Goal: Task Accomplishment & Management: Manage account settings

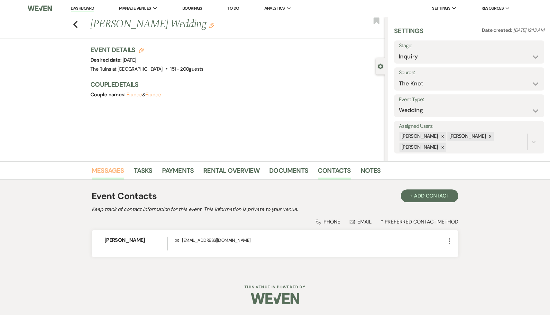
click at [109, 168] on link "Messages" at bounding box center [108, 172] width 32 height 14
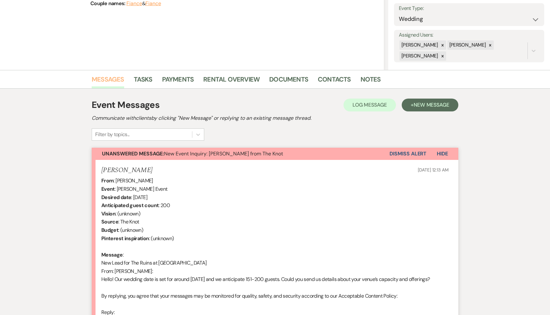
scroll to position [91, 0]
click at [438, 104] on span "New Message" at bounding box center [431, 105] width 36 height 7
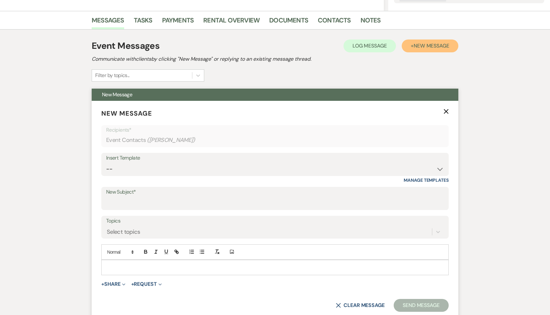
scroll to position [155, 0]
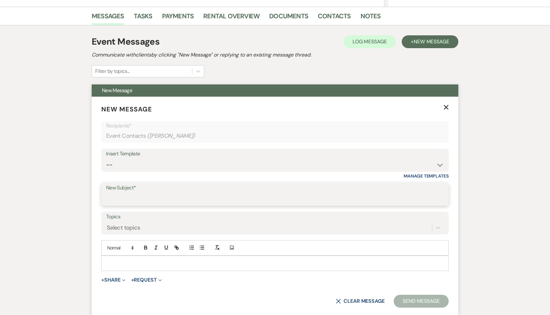
click at [292, 197] on input "New Subject*" at bounding box center [274, 199] width 337 height 13
click at [439, 165] on select "-- Weven Planning Portal Introduction (Booked Events) Initial Inquiry Response …" at bounding box center [274, 165] width 337 height 13
select select "566"
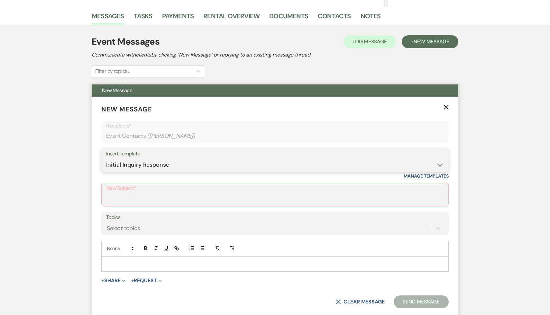
click at [106, 159] on select "-- Weven Planning Portal Introduction (Booked Events) Initial Inquiry Response …" at bounding box center [274, 165] width 337 height 13
type input "Thank you for your interest in The Ruins at [GEOGRAPHIC_DATA]!"
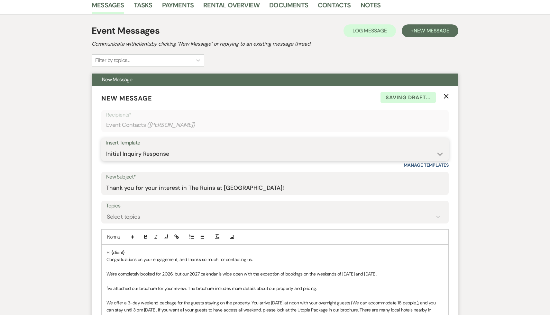
scroll to position [167, 0]
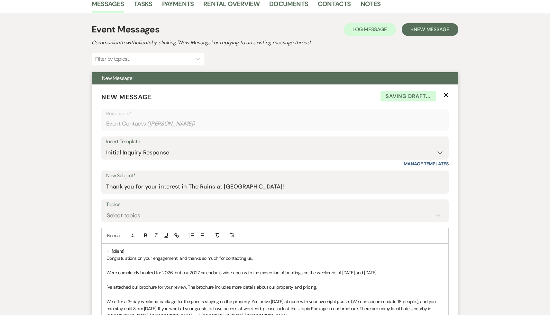
click at [138, 250] on p "Hi {client}" at bounding box center [274, 251] width 337 height 7
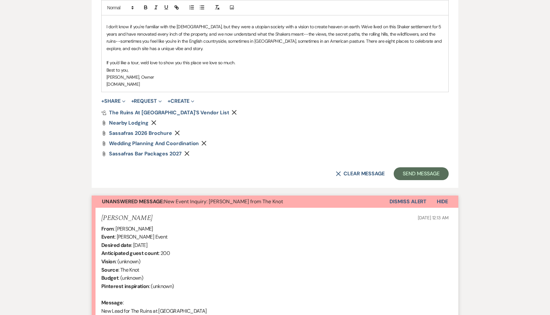
scroll to position [493, 0]
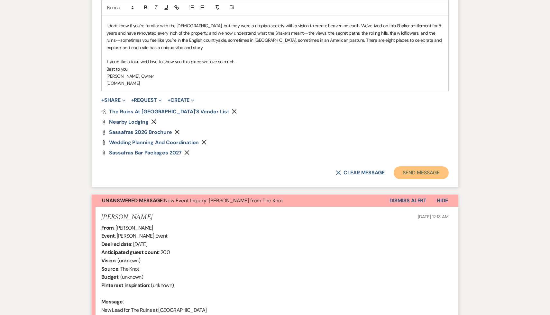
click at [402, 171] on button "Send Message" at bounding box center [420, 172] width 55 height 13
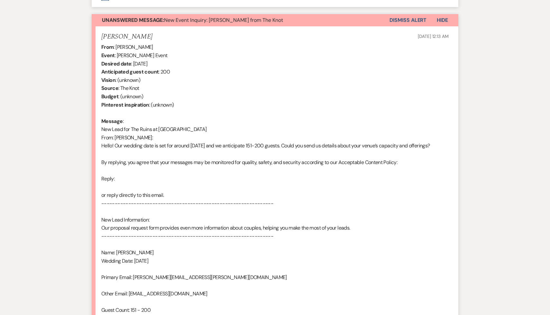
scroll to position [538, 0]
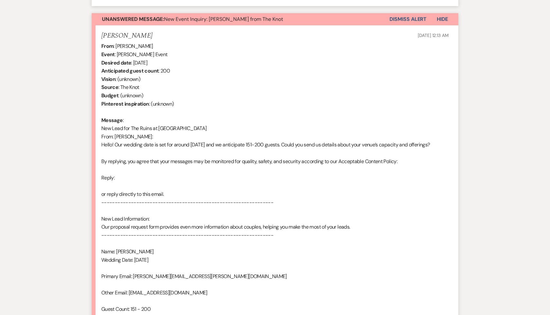
click at [406, 20] on button "Dismiss Alert" at bounding box center [407, 19] width 37 height 12
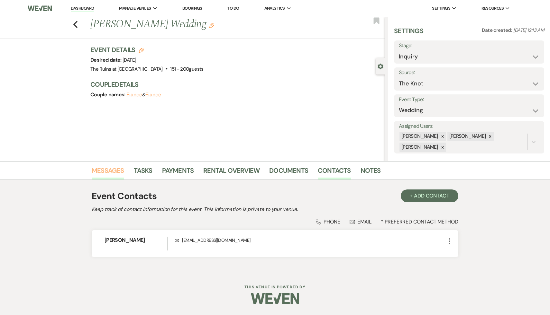
click at [112, 169] on link "Messages" at bounding box center [108, 172] width 32 height 14
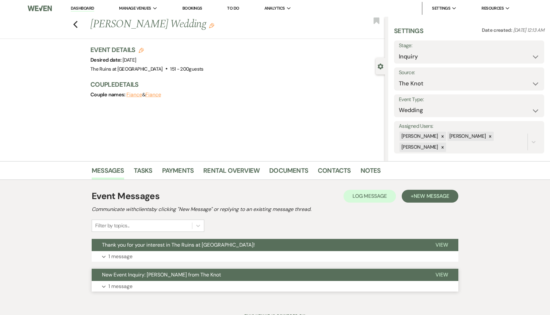
click at [147, 275] on span "New Event Inquiry: Sam Morris from The Knot" at bounding box center [161, 275] width 119 height 7
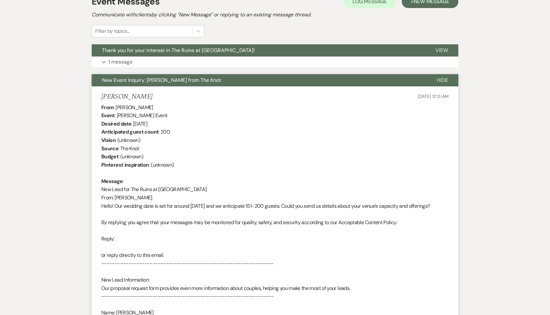
scroll to position [195, 0]
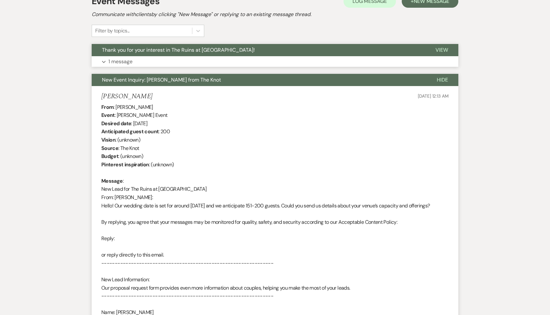
click at [188, 52] on span "Thank you for your interest in The Ruins at [GEOGRAPHIC_DATA]!" at bounding box center [178, 50] width 153 height 7
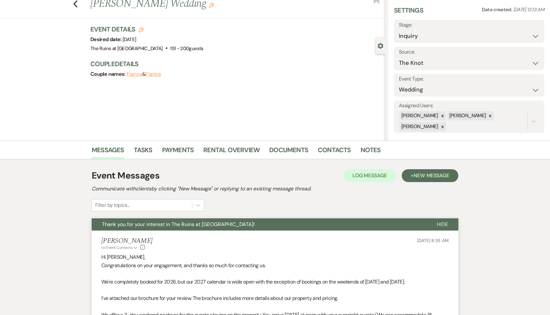
scroll to position [0, 0]
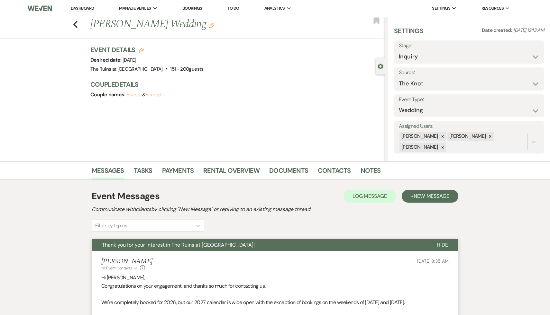
click at [84, 8] on link "Dashboard" at bounding box center [82, 8] width 23 height 6
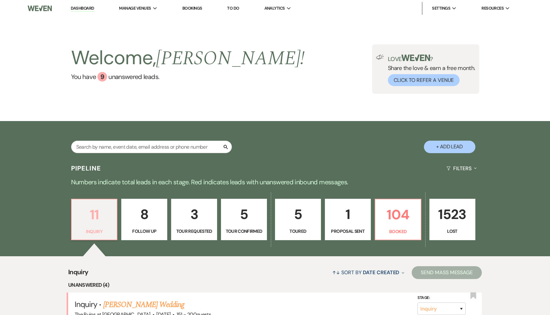
click at [96, 218] on p "11" at bounding box center [95, 215] width 38 height 22
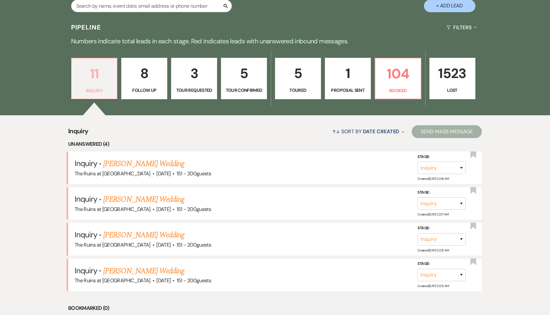
scroll to position [166, 0]
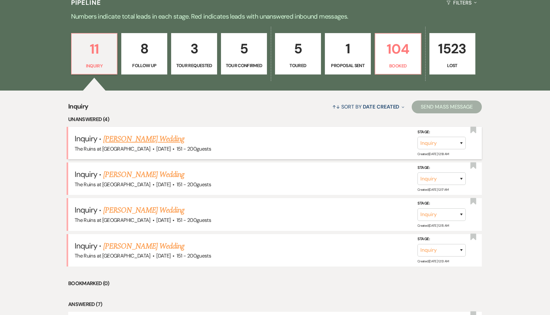
click at [134, 139] on link "[PERSON_NAME] Wedding" at bounding box center [143, 139] width 81 height 12
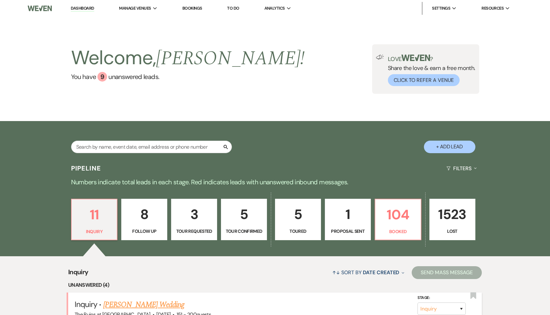
select select "2"
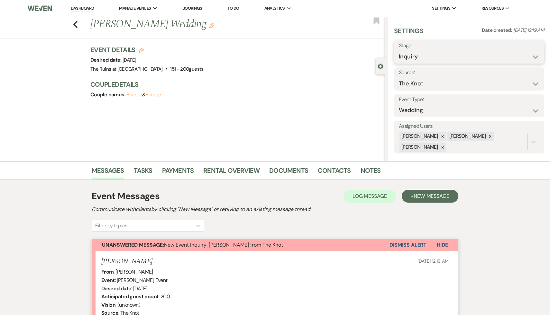
click at [535, 55] on select "Inquiry Follow Up Tour Requested Tour Confirmed Toured Proposal Sent Booked Lost" at bounding box center [468, 56] width 140 height 13
select select "8"
click at [398, 50] on select "Inquiry Follow Up Tour Requested Tour Confirmed Toured Proposal Sent Booked Lost" at bounding box center [468, 56] width 140 height 13
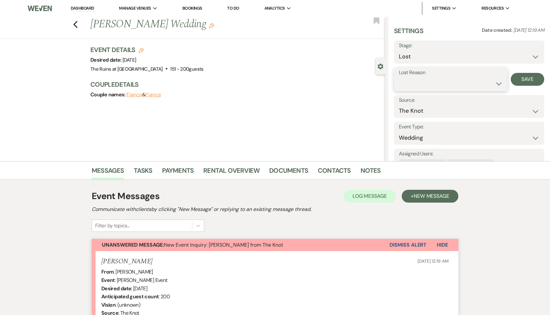
click at [498, 82] on select "Booked Elsewhere Budget Date Unavailable No Response Not a Good Match Capacity …" at bounding box center [450, 83] width 104 height 13
select select "4"
click at [398, 77] on select "Booked Elsewhere Budget Date Unavailable No Response Not a Good Match Capacity …" at bounding box center [450, 83] width 104 height 13
click at [526, 81] on button "Save" at bounding box center [526, 79] width 33 height 13
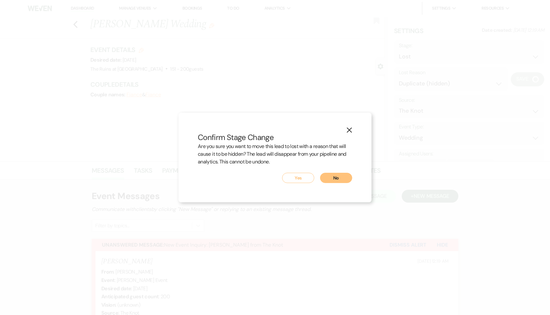
click at [296, 179] on button "Yes" at bounding box center [298, 178] width 32 height 10
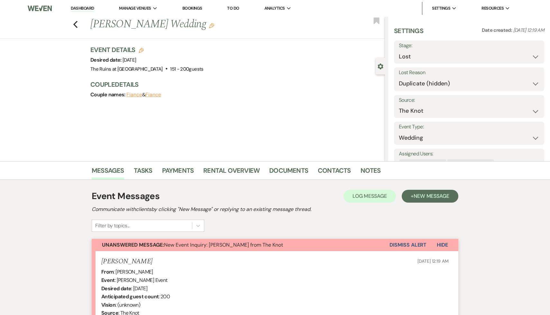
click at [88, 7] on link "Dashboard" at bounding box center [82, 8] width 23 height 6
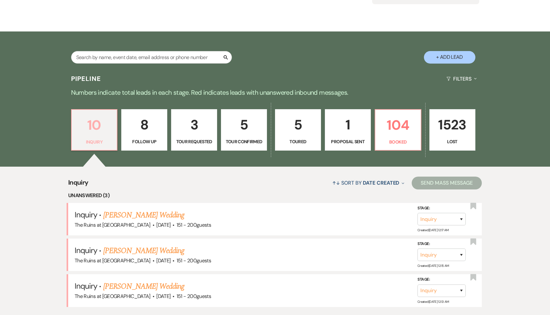
scroll to position [94, 0]
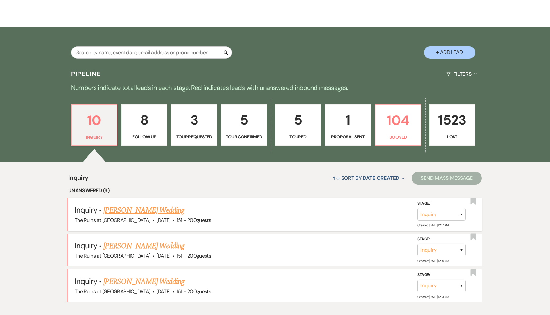
click at [132, 209] on link "[PERSON_NAME] Wedding" at bounding box center [143, 211] width 81 height 12
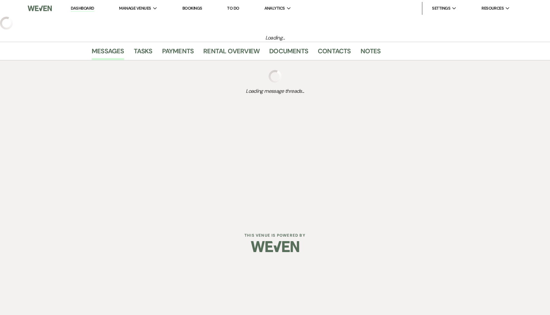
select select "2"
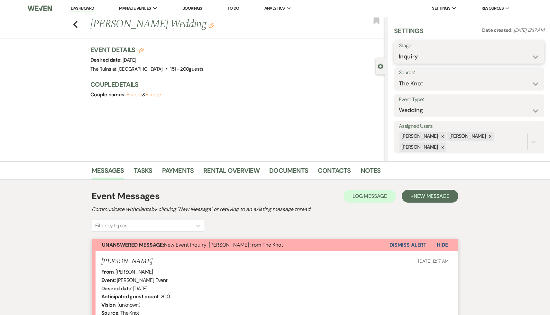
click at [534, 54] on select "Inquiry Follow Up Tour Requested Tour Confirmed Toured Proposal Sent Booked Lost" at bounding box center [468, 56] width 140 height 13
select select "8"
click at [398, 50] on select "Inquiry Follow Up Tour Requested Tour Confirmed Toured Proposal Sent Booked Lost" at bounding box center [468, 56] width 140 height 13
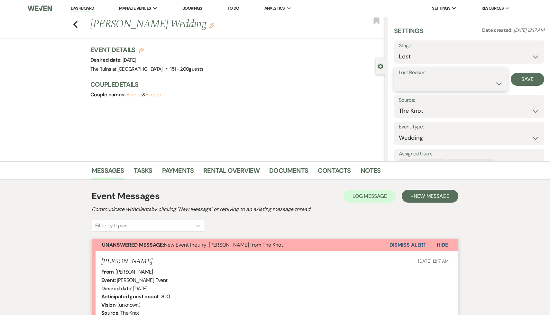
click at [497, 84] on select "Booked Elsewhere Budget Date Unavailable No Response Not a Good Match Capacity …" at bounding box center [450, 83] width 104 height 13
select select "4"
click at [398, 77] on select "Booked Elsewhere Budget Date Unavailable No Response Not a Good Match Capacity …" at bounding box center [450, 83] width 104 height 13
click at [526, 78] on button "Save" at bounding box center [526, 79] width 33 height 13
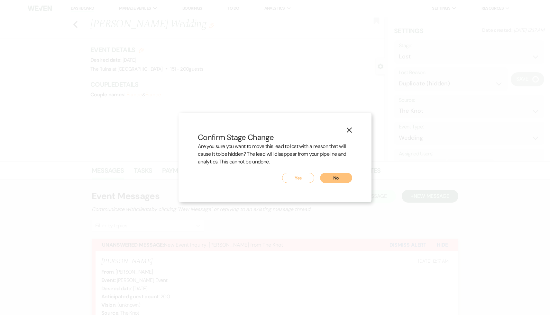
click at [299, 179] on button "Yes" at bounding box center [298, 178] width 32 height 10
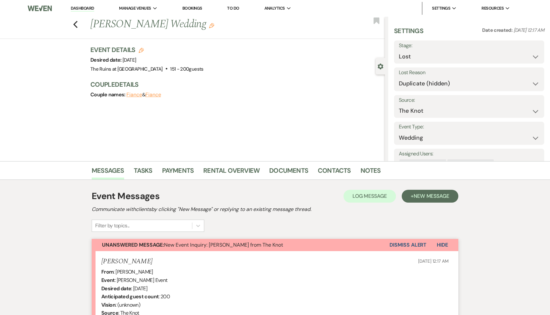
click at [85, 8] on link "Dashboard" at bounding box center [82, 8] width 23 height 6
select select "8"
select select "4"
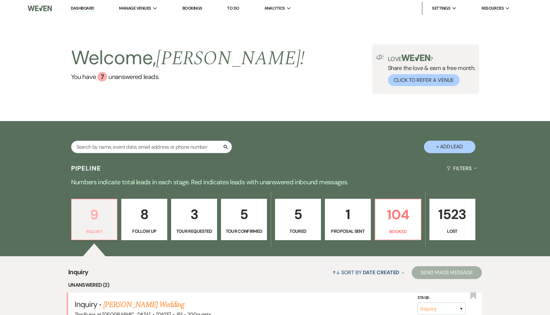
click at [95, 219] on p "9" at bounding box center [95, 215] width 38 height 22
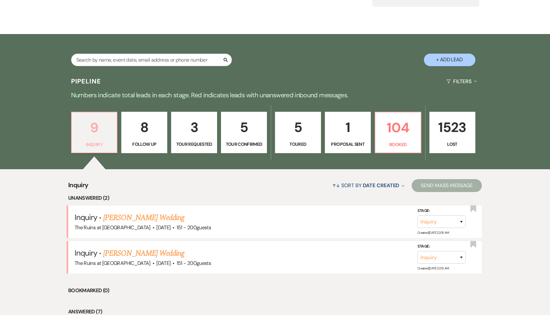
scroll to position [98, 0]
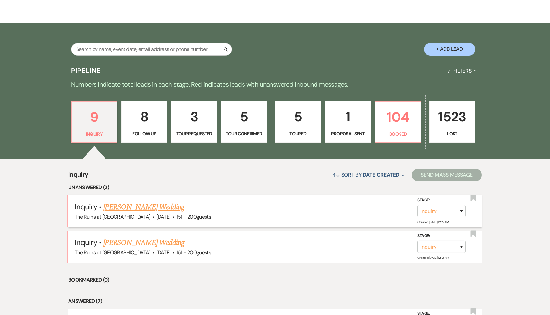
click at [140, 209] on link "[PERSON_NAME] Wedding" at bounding box center [143, 207] width 81 height 12
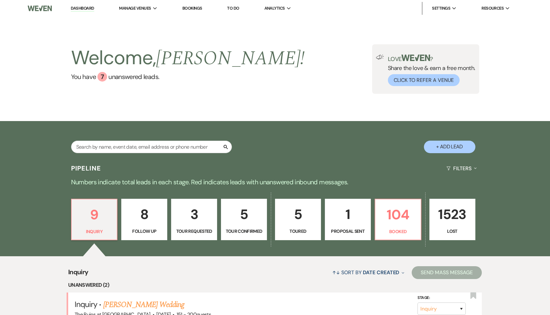
select select "2"
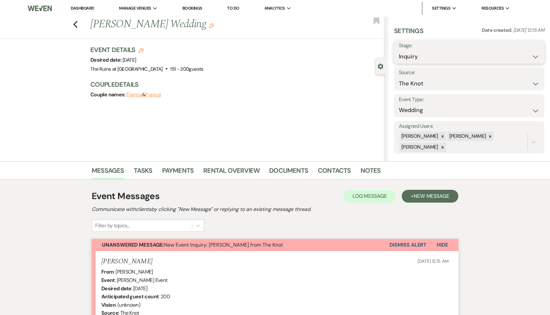
click at [532, 55] on select "Inquiry Follow Up Tour Requested Tour Confirmed Toured Proposal Sent Booked Lost" at bounding box center [468, 56] width 140 height 13
select select "8"
click at [398, 50] on select "Inquiry Follow Up Tour Requested Tour Confirmed Toured Proposal Sent Booked Lost" at bounding box center [468, 56] width 140 height 13
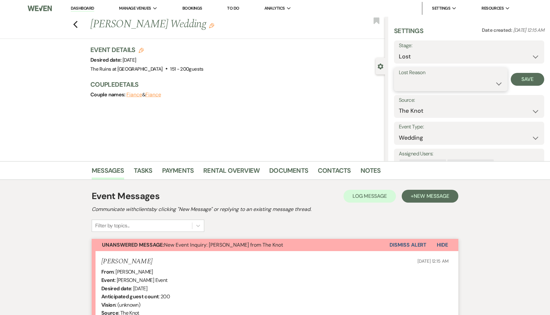
click at [496, 83] on select "Booked Elsewhere Budget Date Unavailable No Response Not a Good Match Capacity …" at bounding box center [450, 83] width 104 height 13
select select "4"
click at [398, 77] on select "Booked Elsewhere Budget Date Unavailable No Response Not a Good Match Capacity …" at bounding box center [450, 83] width 104 height 13
click at [526, 80] on button "Save" at bounding box center [526, 79] width 33 height 13
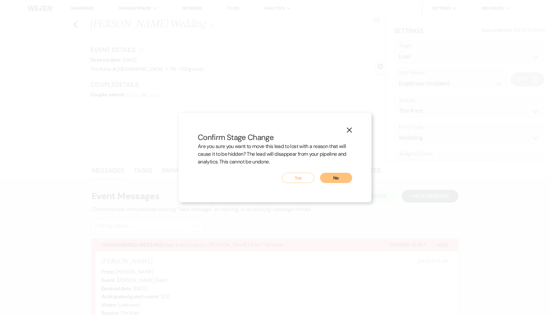
click at [297, 179] on button "Yes" at bounding box center [298, 178] width 32 height 10
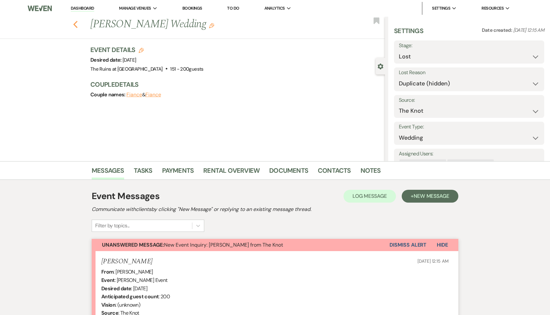
click at [75, 23] on use "button" at bounding box center [75, 24] width 4 height 7
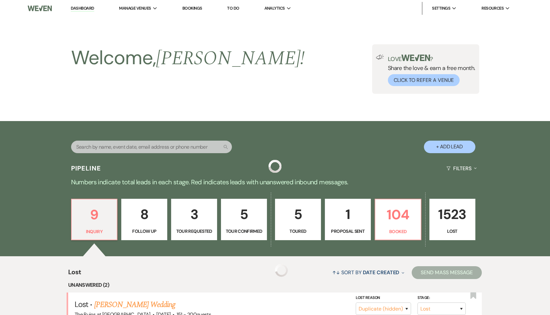
scroll to position [98, 0]
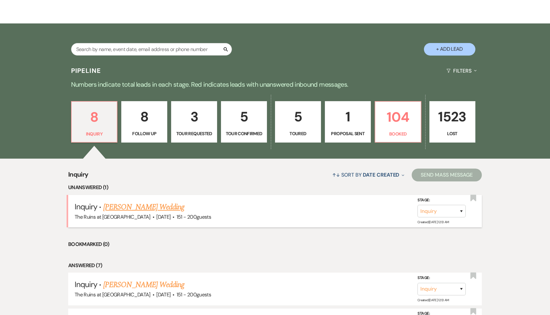
click at [113, 211] on link "[PERSON_NAME] Wedding" at bounding box center [143, 207] width 81 height 12
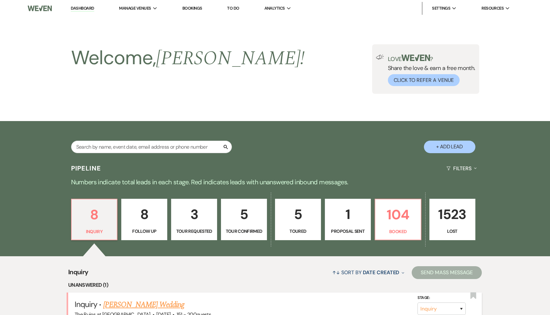
select select "2"
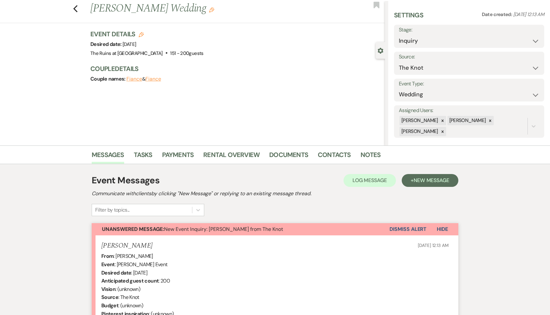
scroll to position [4, 0]
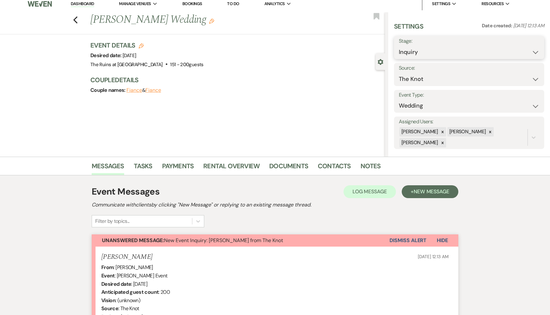
click at [534, 53] on select "Inquiry Follow Up Tour Requested Tour Confirmed Toured Proposal Sent Booked Lost" at bounding box center [468, 52] width 140 height 13
select select "8"
click at [398, 46] on select "Inquiry Follow Up Tour Requested Tour Confirmed Toured Proposal Sent Booked Lost" at bounding box center [468, 52] width 140 height 13
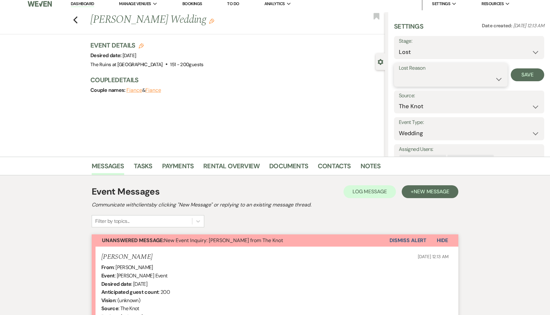
click at [499, 78] on select "Booked Elsewhere Budget Date Unavailable No Response Not a Good Match Capacity …" at bounding box center [450, 79] width 104 height 13
select select "4"
click at [398, 73] on select "Booked Elsewhere Budget Date Unavailable No Response Not a Good Match Capacity …" at bounding box center [450, 79] width 104 height 13
click at [528, 77] on button "Save" at bounding box center [526, 74] width 33 height 13
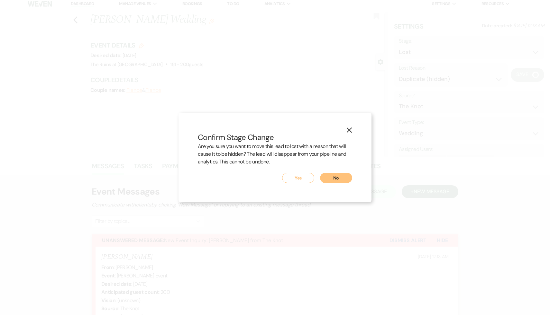
click at [302, 179] on button "Yes" at bounding box center [298, 178] width 32 height 10
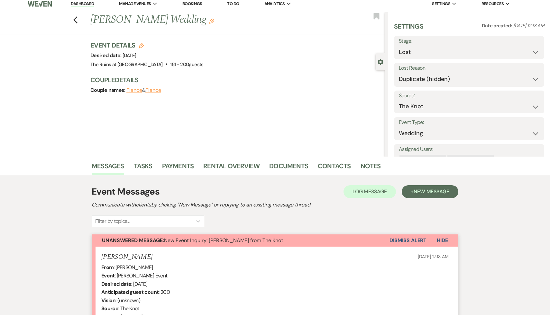
click at [89, 2] on link "Dashboard" at bounding box center [82, 4] width 23 height 6
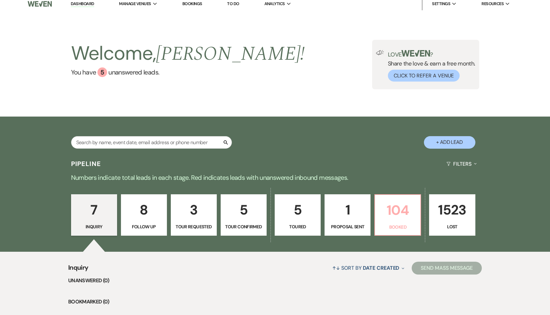
click at [393, 213] on p "104" at bounding box center [398, 211] width 38 height 22
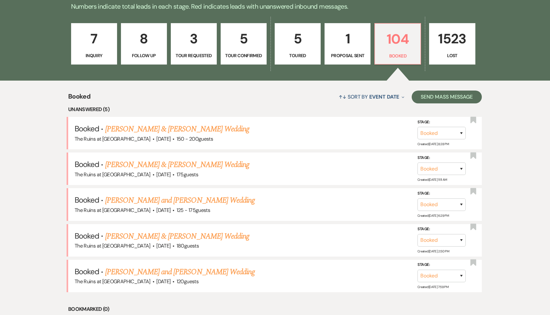
scroll to position [185, 0]
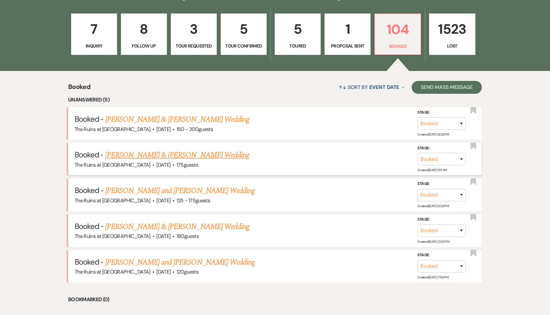
click at [209, 154] on link "[PERSON_NAME] & [PERSON_NAME] Wedding" at bounding box center [177, 155] width 144 height 12
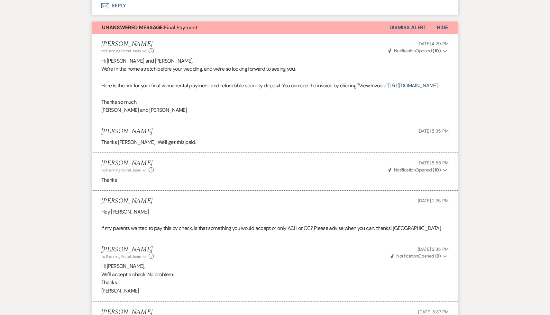
scroll to position [2203, 0]
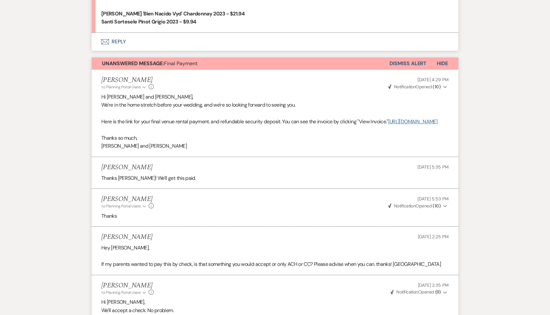
click at [388, 125] on link "[URL][DOMAIN_NAME]" at bounding box center [412, 121] width 49 height 7
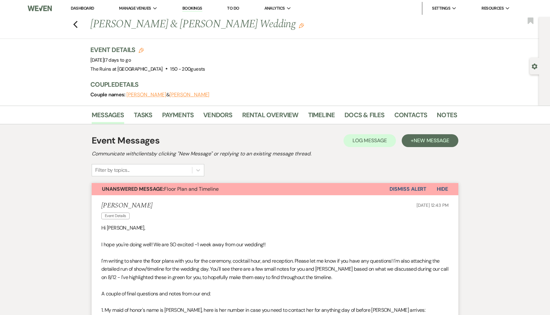
click at [92, 9] on link "Dashboard" at bounding box center [82, 7] width 23 height 5
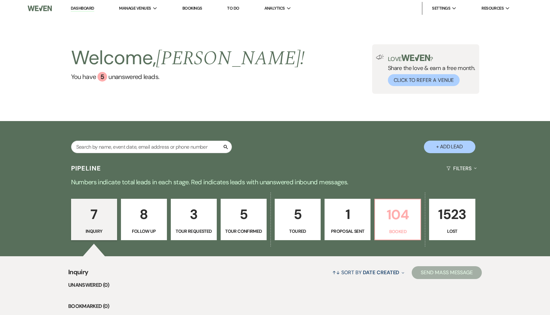
click at [397, 212] on p "104" at bounding box center [398, 215] width 38 height 22
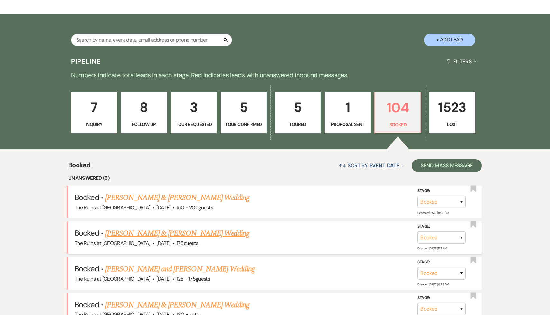
scroll to position [117, 0]
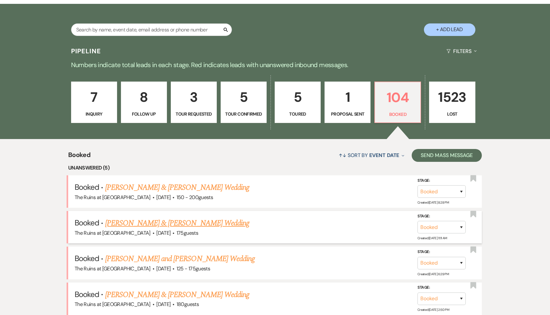
click at [208, 220] on link "[PERSON_NAME] & [PERSON_NAME] Wedding" at bounding box center [177, 224] width 144 height 12
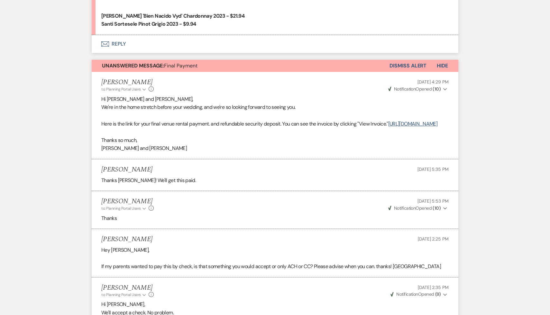
scroll to position [2173, 0]
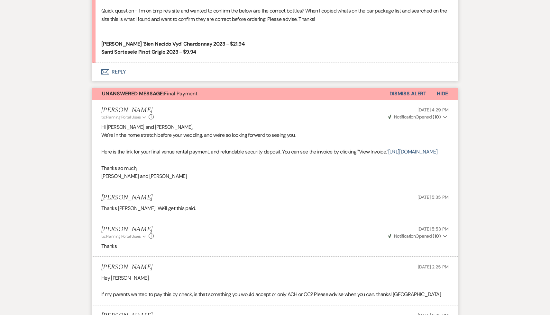
click at [415, 100] on button "Dismiss Alert" at bounding box center [407, 94] width 37 height 12
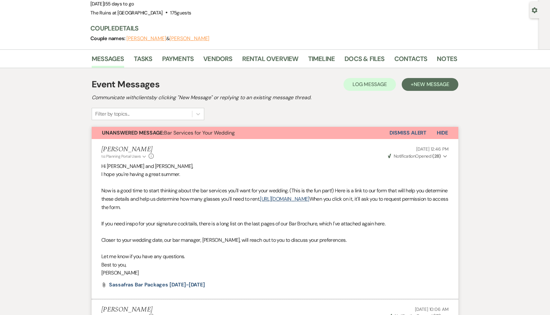
scroll to position [0, 0]
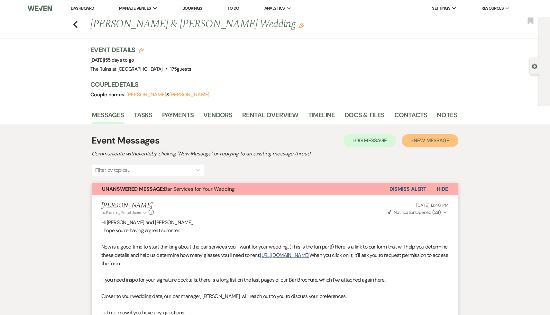
click at [441, 140] on span "New Message" at bounding box center [431, 140] width 36 height 7
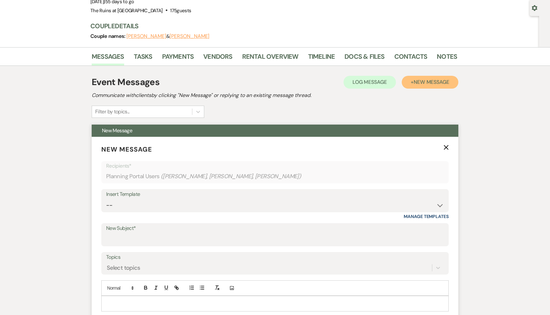
scroll to position [72, 0]
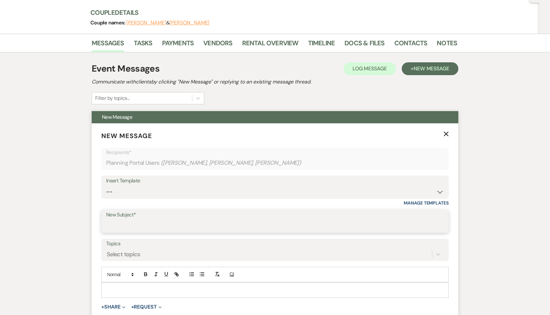
click at [182, 222] on input "New Subject*" at bounding box center [274, 226] width 337 height 13
type input "Double Payment"
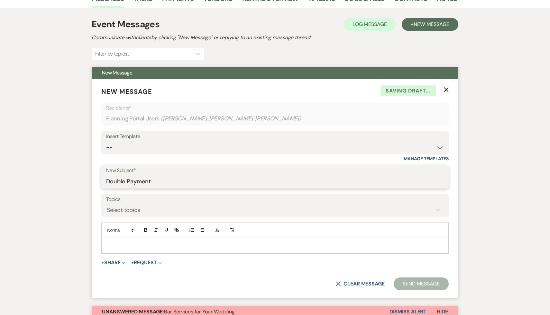
scroll to position [156, 0]
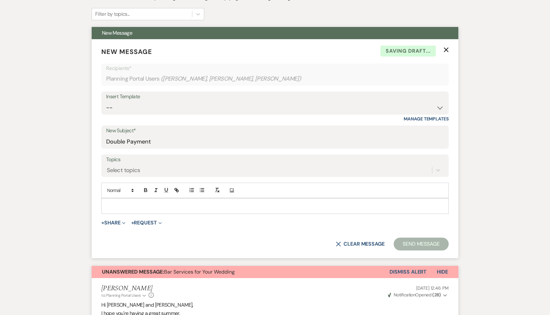
click at [156, 208] on p at bounding box center [274, 205] width 337 height 7
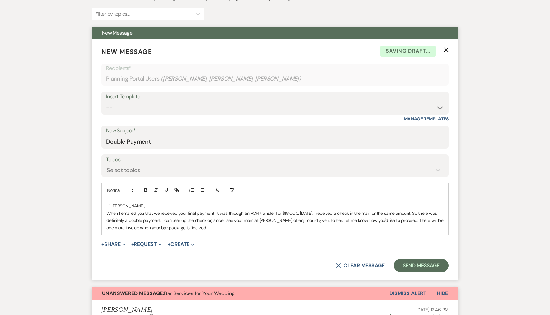
click at [404, 221] on p "When I emailed you that we received your final payment, it was through an ACH t…" at bounding box center [274, 221] width 337 height 22
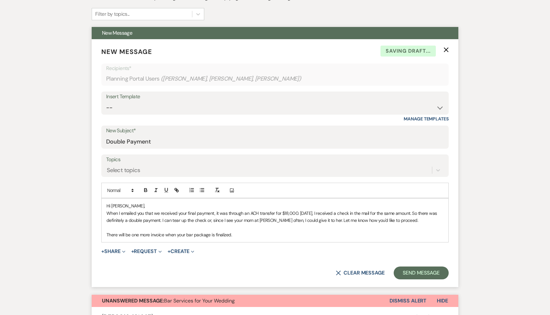
click at [290, 235] on p "There will be one more invoice when your bar package is finalized." at bounding box center [274, 234] width 337 height 7
click at [260, 233] on p "There will be one more invoice when your bar package is finalized." at bounding box center [274, 234] width 337 height 7
click at [326, 221] on p "When I emailed you that we received your final payment, it was through an ACH t…" at bounding box center [274, 217] width 337 height 14
drag, startPoint x: 109, startPoint y: 234, endPoint x: 103, endPoint y: 233, distance: 5.2
click at [103, 233] on div "Hi [PERSON_NAME], When I emailed you that we received your final payment, it wa…" at bounding box center [275, 221] width 346 height 44
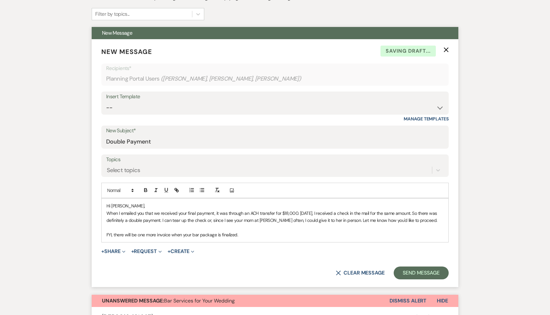
click at [262, 236] on p "FYI, there will be one more invoice when your bar package is finalized." at bounding box center [274, 234] width 337 height 7
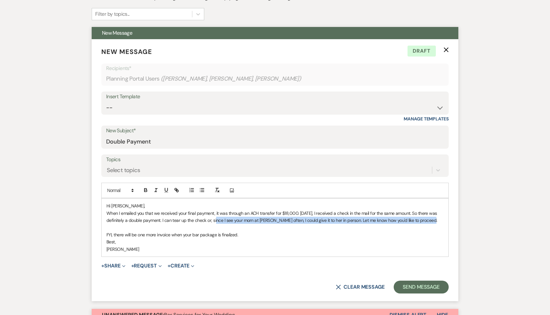
drag, startPoint x: 433, startPoint y: 219, endPoint x: 211, endPoint y: 222, distance: 222.4
click at [211, 222] on p "When I emailed you that we received your final payment, it was through an ACH t…" at bounding box center [274, 217] width 337 height 14
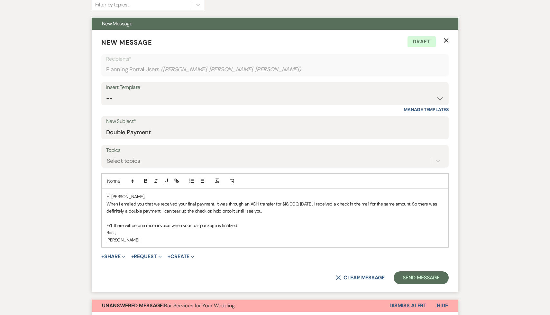
scroll to position [166, 0]
click at [421, 278] on button "Send Message" at bounding box center [420, 277] width 55 height 13
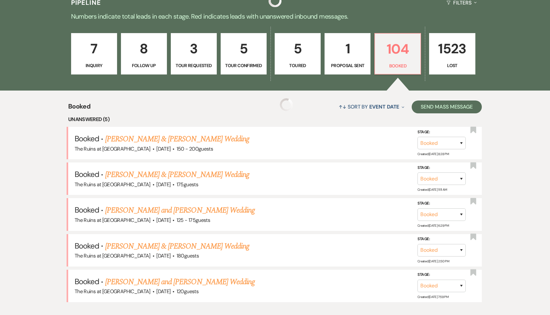
scroll to position [117, 0]
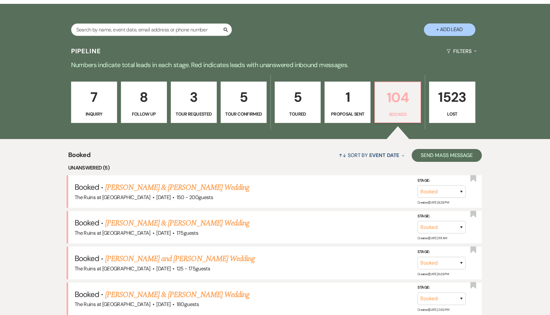
click at [404, 101] on p "104" at bounding box center [398, 98] width 38 height 22
click at [172, 192] on link "[PERSON_NAME] & [PERSON_NAME] Wedding" at bounding box center [177, 188] width 144 height 12
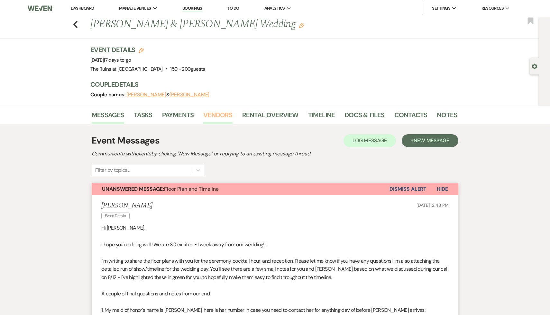
click at [209, 114] on link "Vendors" at bounding box center [217, 117] width 29 height 14
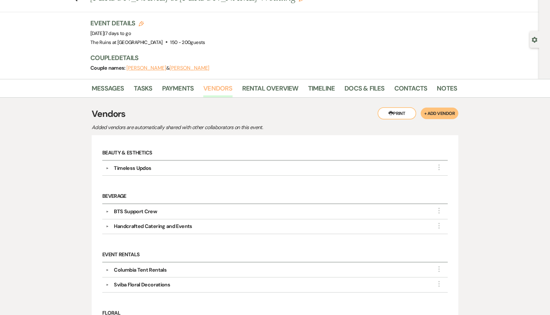
scroll to position [30, 0]
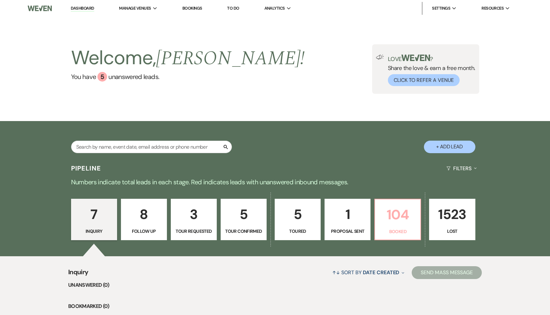
click at [404, 214] on p "104" at bounding box center [398, 215] width 38 height 22
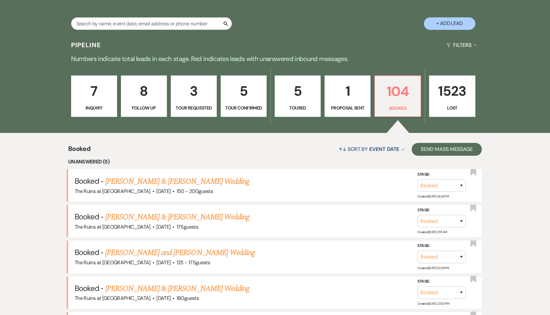
scroll to position [125, 0]
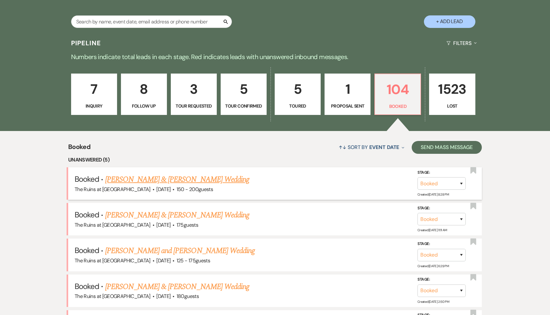
click at [154, 182] on link "[PERSON_NAME] & [PERSON_NAME] Wedding" at bounding box center [177, 180] width 144 height 12
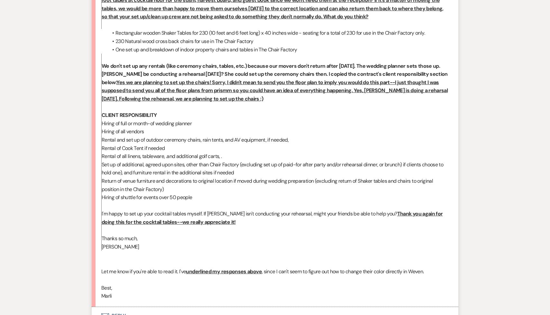
scroll to position [1332, 0]
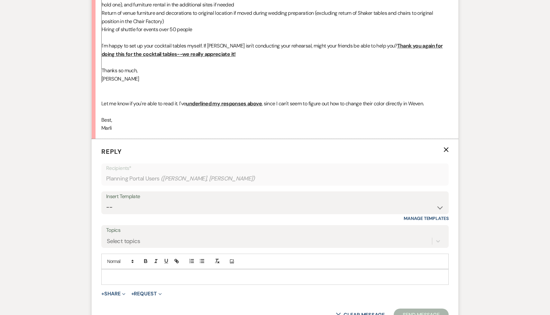
scroll to position [1527, 0]
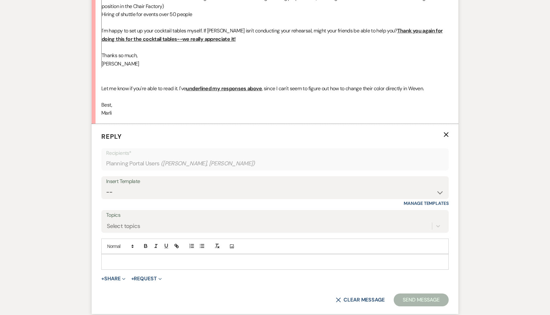
click at [192, 258] on p at bounding box center [274, 261] width 337 height 7
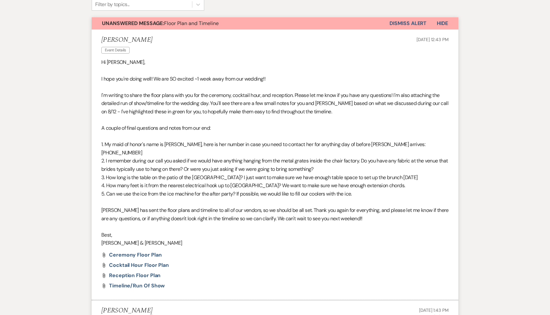
scroll to position [0, 0]
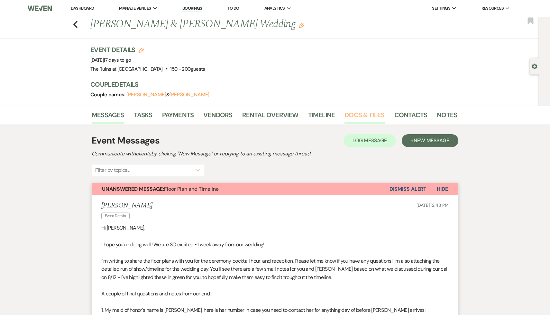
click at [353, 115] on link "Docs & Files" at bounding box center [364, 117] width 40 height 14
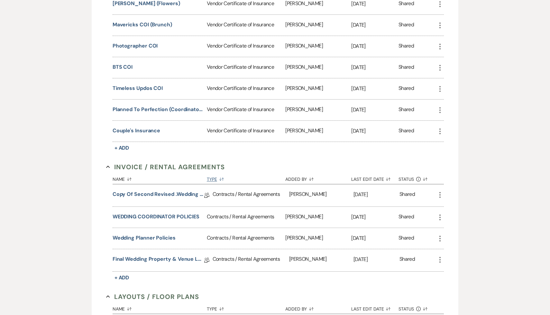
scroll to position [249, 0]
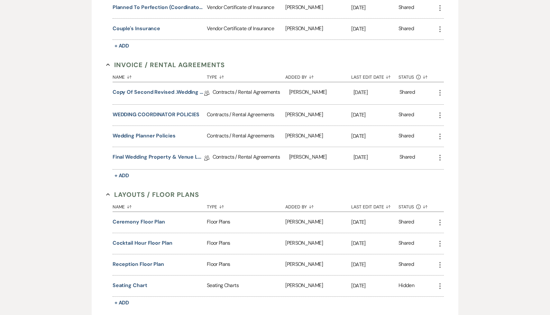
scroll to position [380, 0]
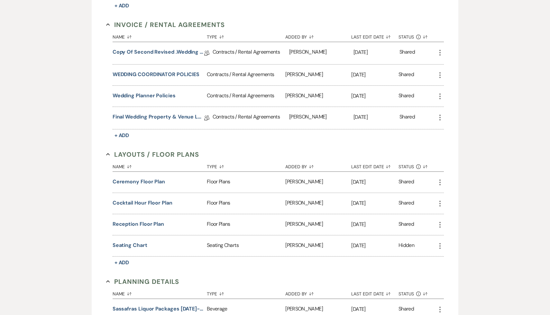
click at [255, 272] on div "Certificates of Insurance Collapse Name Sort Default Type Sort Default Added By…" at bounding box center [275, 200] width 338 height 785
click at [164, 200] on button "Cocktail Hour Floor Plan" at bounding box center [142, 203] width 60 height 8
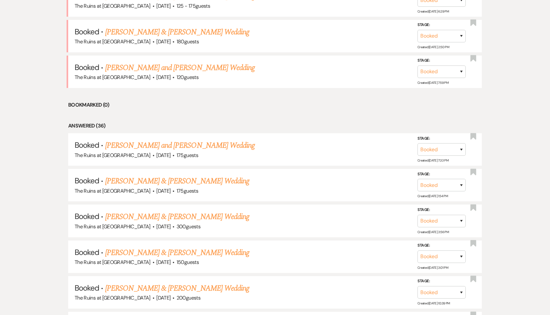
scroll to position [125, 0]
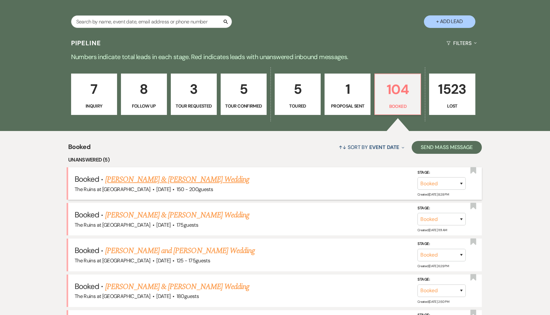
click at [211, 181] on link "[PERSON_NAME] & [PERSON_NAME] Wedding" at bounding box center [177, 180] width 144 height 12
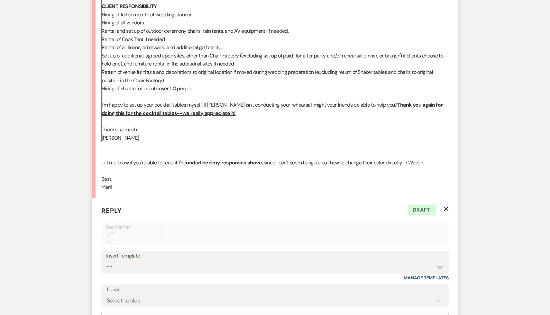
scroll to position [1559, 0]
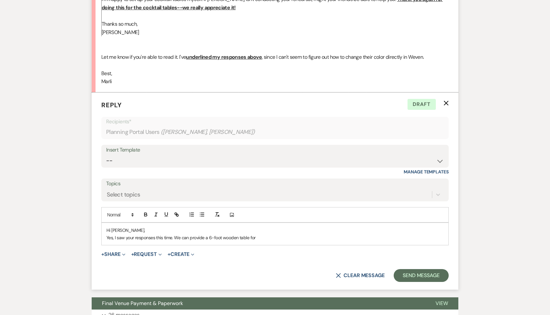
click at [263, 234] on p "Yes, I saw your responses this time. We can provide a 6-foot wooden table for" at bounding box center [274, 237] width 337 height 7
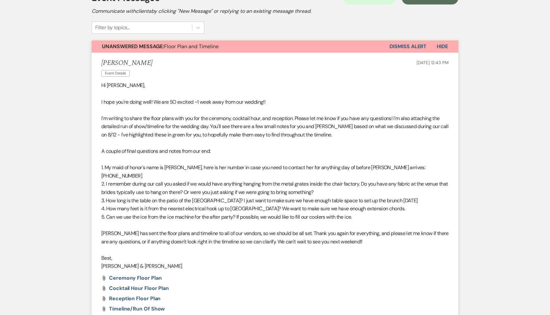
scroll to position [0, 0]
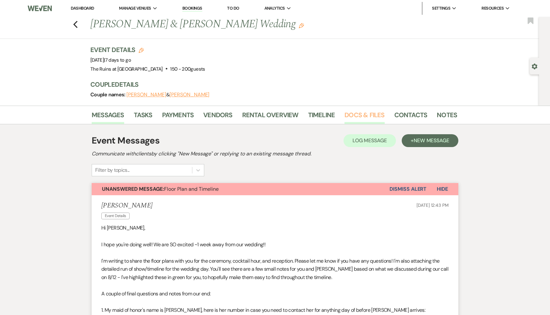
click at [354, 115] on link "Docs & Files" at bounding box center [364, 117] width 40 height 14
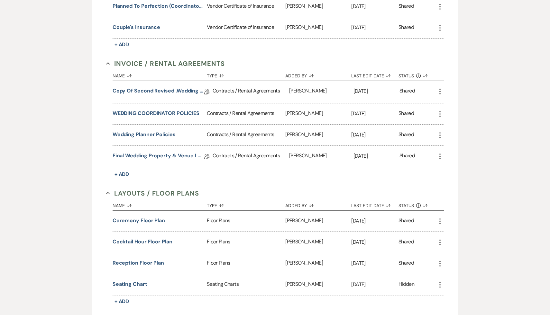
scroll to position [367, 0]
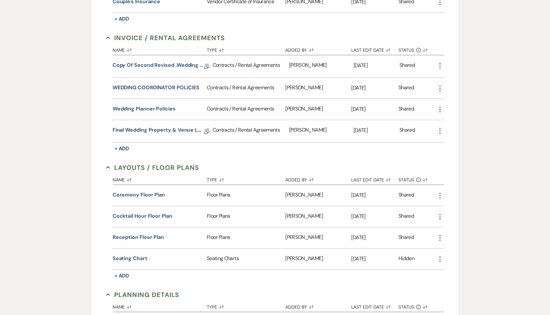
click at [202, 287] on div "Certificates of Insurance Collapse Name Sort Default Type Sort Default Added By…" at bounding box center [275, 213] width 338 height 785
click at [167, 215] on button "Cocktail Hour Floor Plan" at bounding box center [142, 216] width 60 height 8
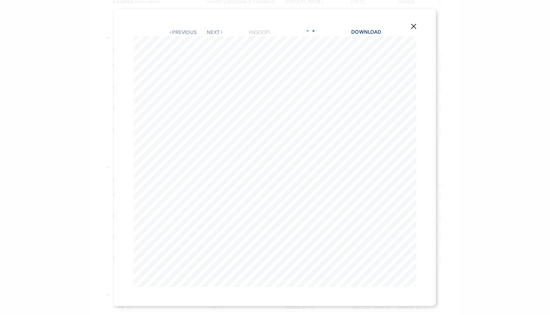
click at [413, 27] on use "button" at bounding box center [413, 26] width 5 height 5
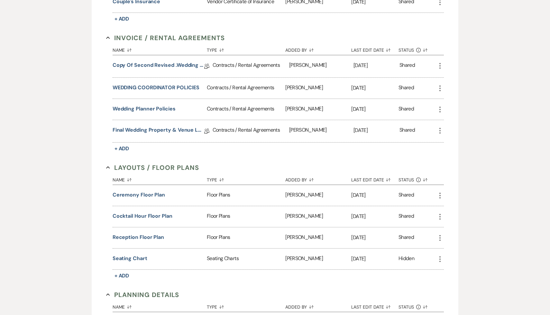
scroll to position [0, 0]
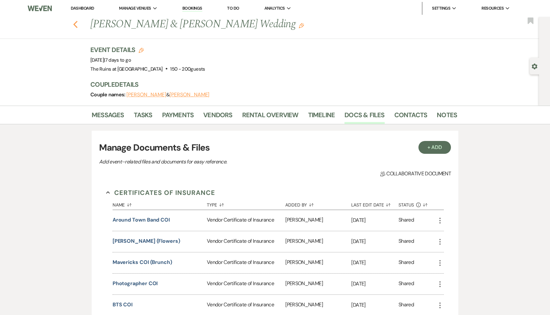
click at [75, 24] on use "button" at bounding box center [75, 24] width 4 height 7
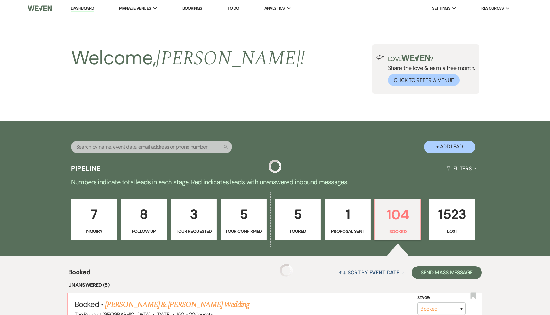
scroll to position [125, 0]
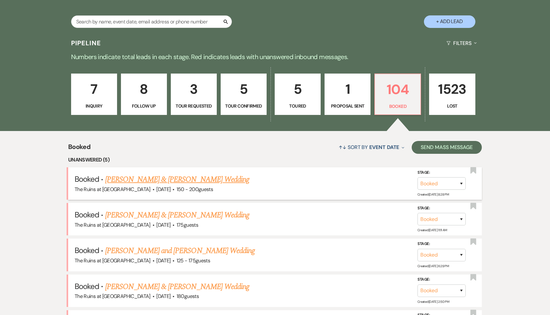
click at [214, 180] on link "[PERSON_NAME] & [PERSON_NAME] Wedding" at bounding box center [177, 180] width 144 height 12
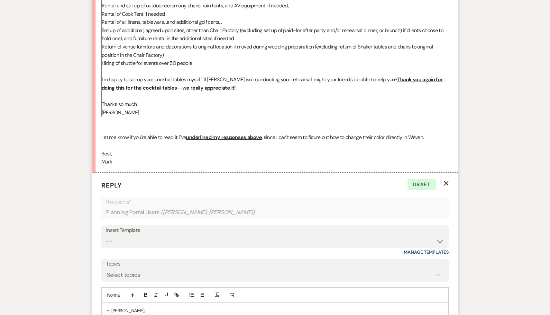
scroll to position [1559, 0]
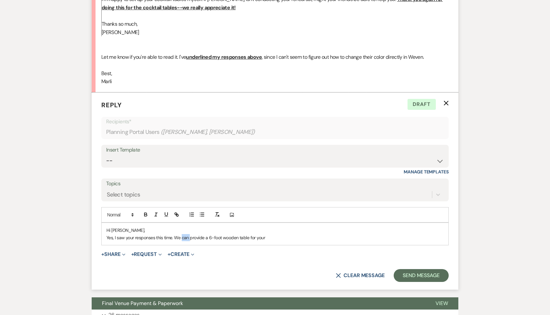
drag, startPoint x: 189, startPoint y: 204, endPoint x: 182, endPoint y: 205, distance: 7.1
click at [182, 234] on p "Yes, I saw your responses this time. We can provide a 6-foot wooden table for y…" at bounding box center [274, 237] width 337 height 7
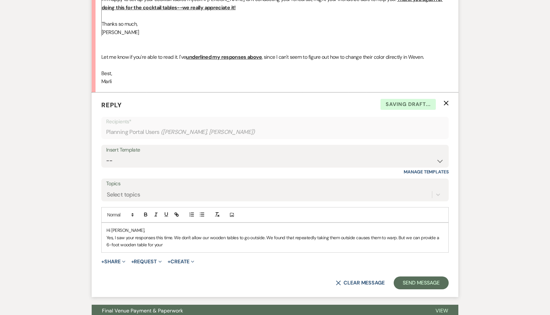
click at [166, 234] on p "Yes, I saw your responses this time. We don't allow our wooden tables to go out…" at bounding box center [274, 241] width 337 height 14
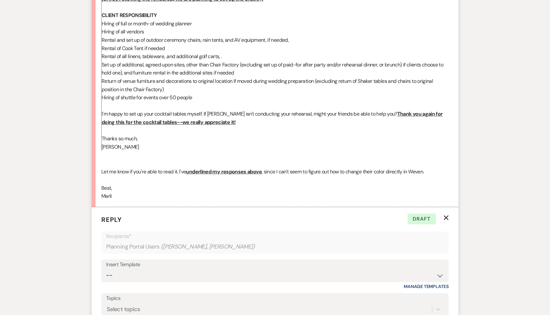
scroll to position [1532, 0]
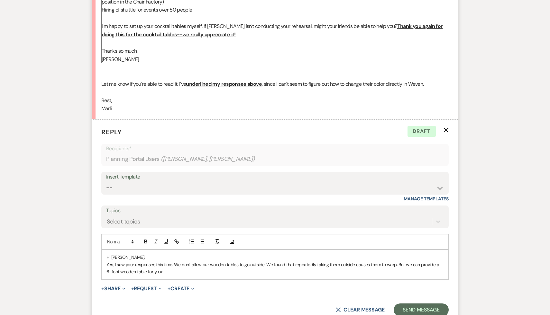
click at [176, 261] on p "Yes, I saw your responses this time. We don't allow our wooden tables to go out…" at bounding box center [274, 268] width 337 height 14
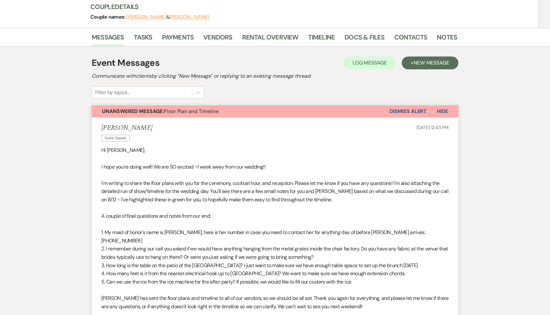
scroll to position [0, 0]
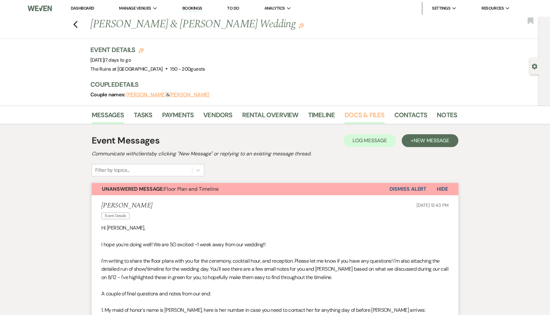
click at [362, 116] on link "Docs & Files" at bounding box center [364, 117] width 40 height 14
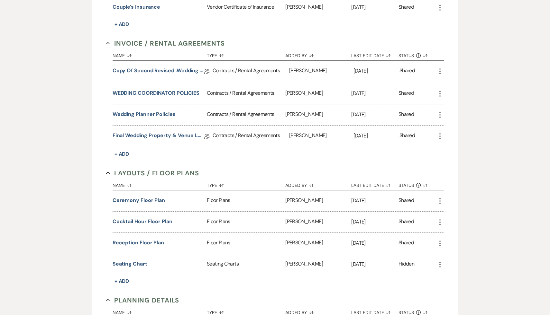
scroll to position [412, 0]
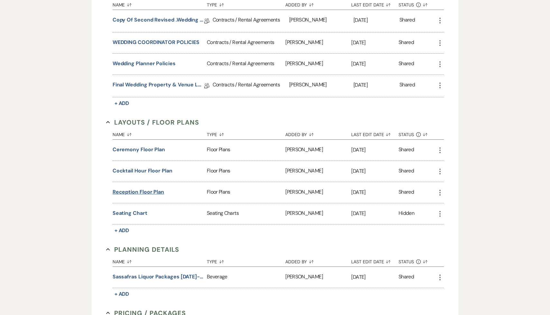
click at [144, 192] on button "Reception Floor Plan" at bounding box center [137, 192] width 51 height 8
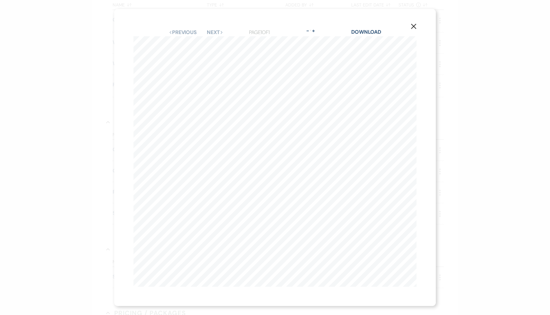
click at [412, 23] on icon "X" at bounding box center [413, 26] width 6 height 6
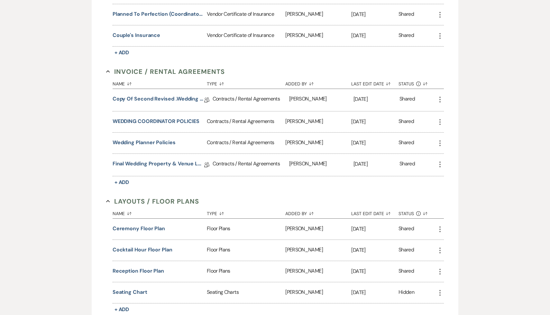
scroll to position [354, 0]
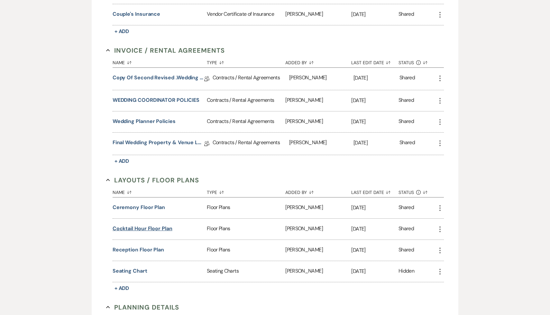
click at [155, 225] on button "Cocktail Hour Floor Plan" at bounding box center [142, 229] width 60 height 8
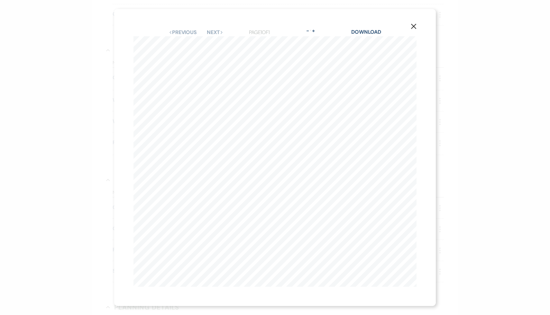
click at [415, 26] on icon "X" at bounding box center [413, 26] width 6 height 6
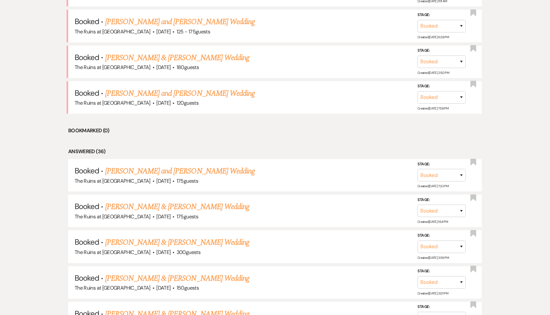
scroll to position [125, 0]
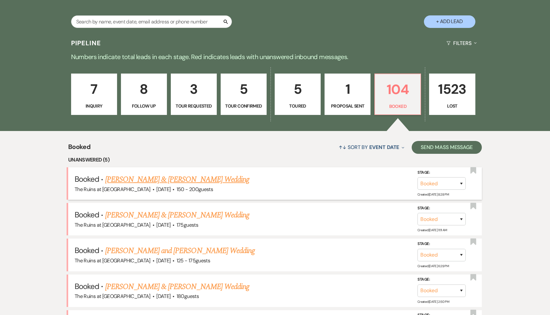
click at [195, 182] on link "[PERSON_NAME] & [PERSON_NAME] Wedding" at bounding box center [177, 180] width 144 height 12
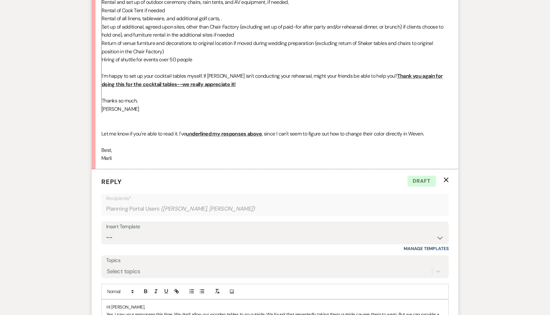
scroll to position [1562, 0]
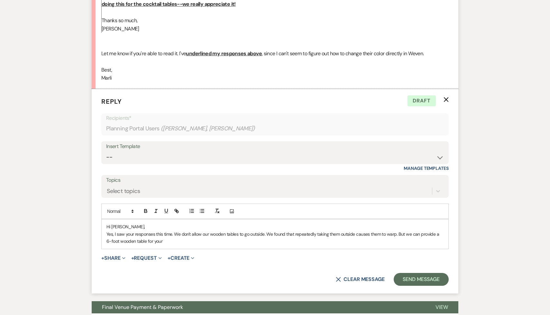
click at [238, 231] on p "Yes, I saw your responses this time. We don't allow our wooden tables to go out…" at bounding box center [274, 238] width 337 height 14
drag, startPoint x: 180, startPoint y: 201, endPoint x: 175, endPoint y: 201, distance: 4.5
click at [175, 231] on p "Yes, I saw your responses this time. We don't allow our wooden tables to go out…" at bounding box center [274, 238] width 337 height 14
click at [201, 231] on p "Yes, I saw your responses this time. I'm sorry that we don't allow our wooden t…" at bounding box center [274, 238] width 337 height 14
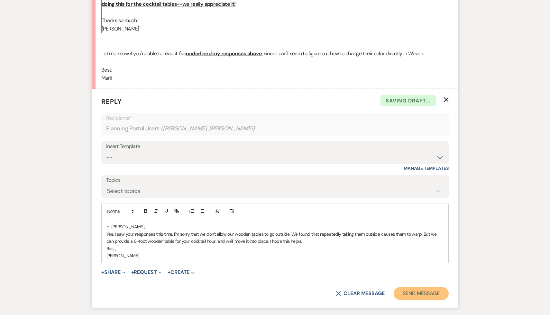
click at [420, 287] on button "Send Message" at bounding box center [420, 293] width 55 height 13
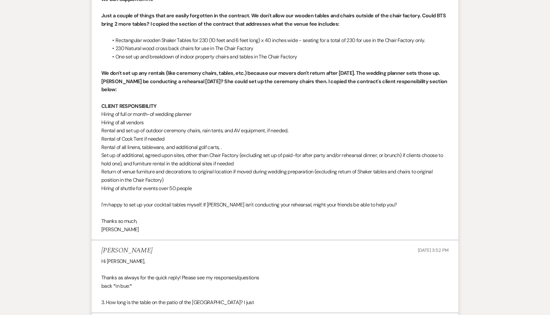
scroll to position [584, 0]
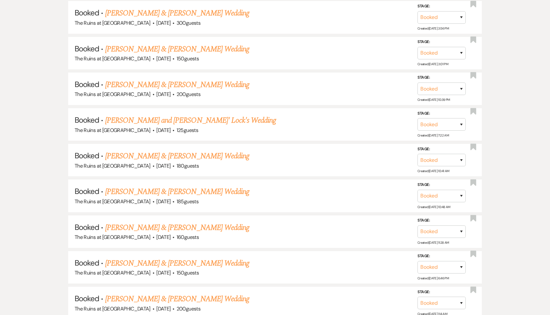
scroll to position [125, 0]
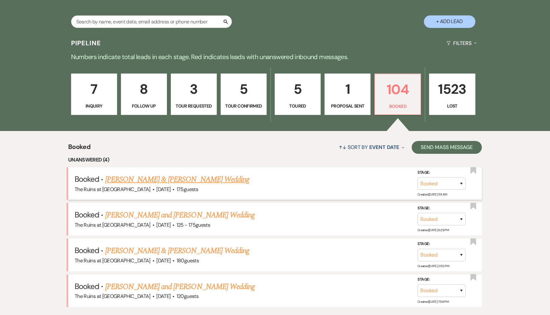
click at [216, 180] on link "[PERSON_NAME] & [PERSON_NAME] Wedding" at bounding box center [177, 180] width 144 height 12
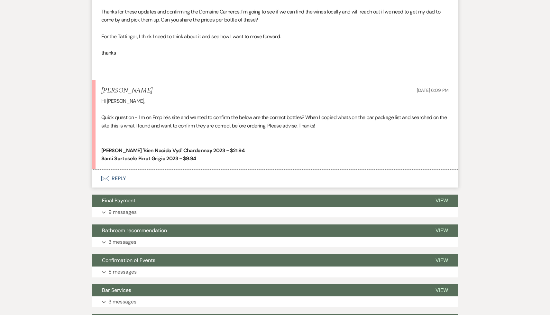
scroll to position [2097, 0]
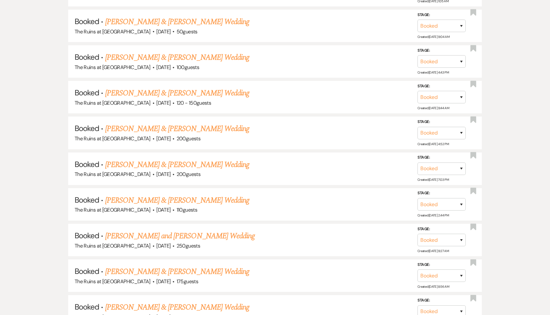
scroll to position [125, 0]
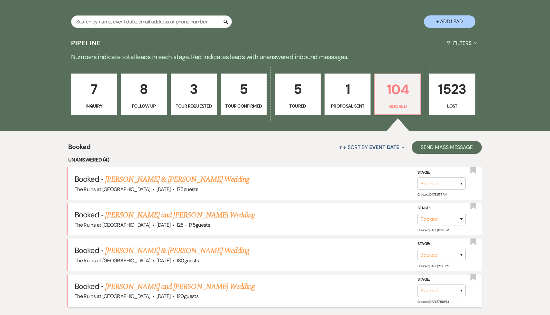
click at [196, 286] on link "[PERSON_NAME] and [PERSON_NAME] Wedding" at bounding box center [180, 287] width 150 height 12
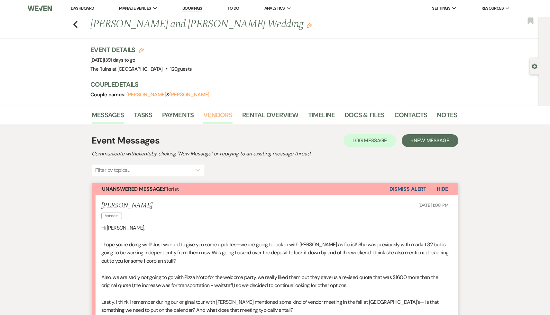
click at [220, 115] on link "Vendors" at bounding box center [217, 117] width 29 height 14
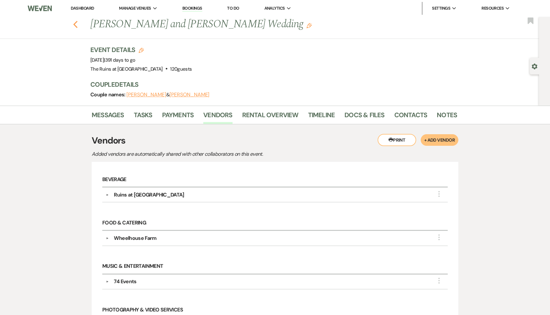
click at [75, 24] on icon "Previous" at bounding box center [75, 25] width 5 height 8
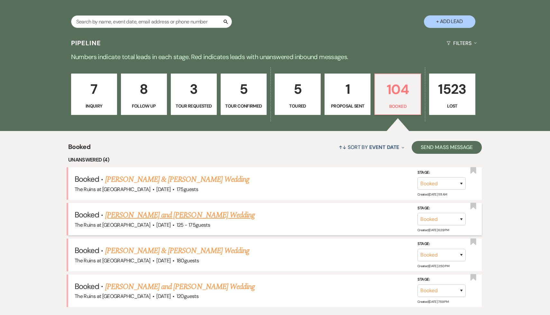
click at [199, 216] on link "[PERSON_NAME] and [PERSON_NAME] Wedding" at bounding box center [180, 216] width 150 height 12
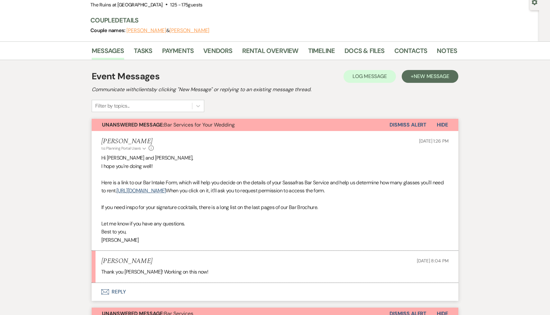
scroll to position [125, 0]
